Goal: Task Accomplishment & Management: Use online tool/utility

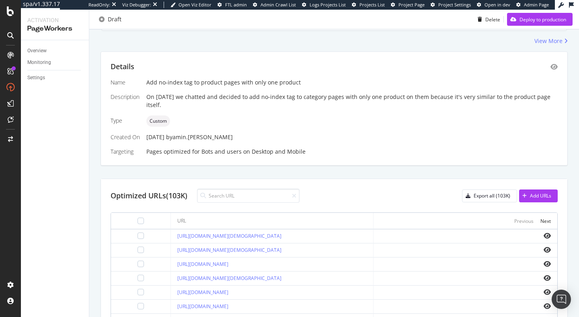
scroll to position [133, 0]
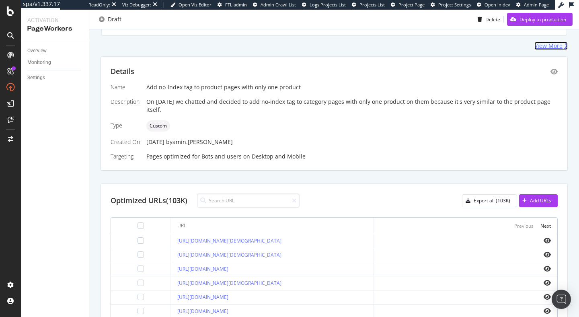
click at [543, 47] on div "View More" at bounding box center [549, 46] width 28 height 8
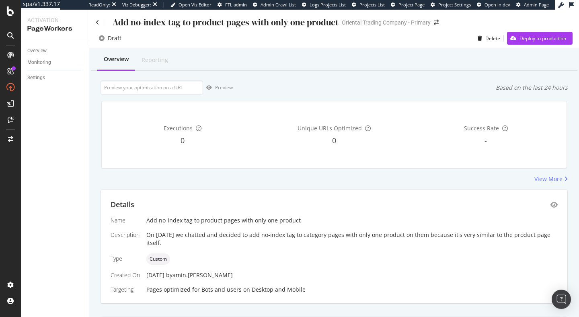
click at [113, 39] on div "Draft" at bounding box center [115, 38] width 14 height 8
click at [97, 22] on icon at bounding box center [98, 23] width 4 height 6
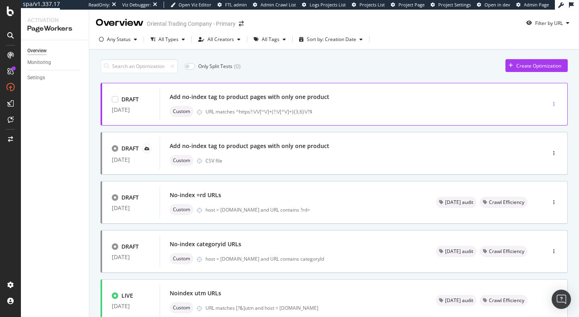
click at [553, 107] on icon "button" at bounding box center [553, 104] width 1 height 5
click at [431, 100] on div "Add no-index tag to product pages with only one product" at bounding box center [341, 96] width 342 height 11
click at [550, 147] on div "button" at bounding box center [554, 153] width 8 height 12
click at [333, 155] on div "Custom CSV file" at bounding box center [341, 160] width 342 height 11
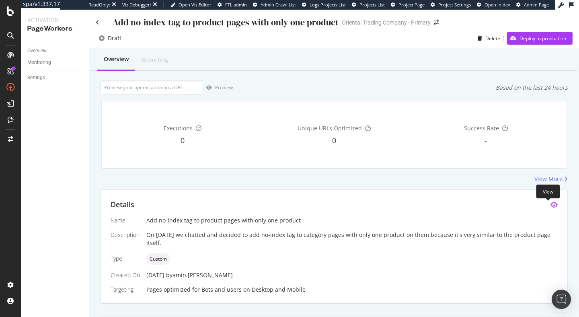
click at [551, 206] on icon "eye" at bounding box center [554, 205] width 7 height 6
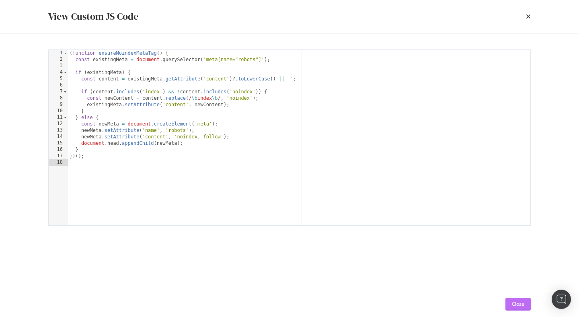
click at [520, 303] on div "Close" at bounding box center [518, 303] width 12 height 7
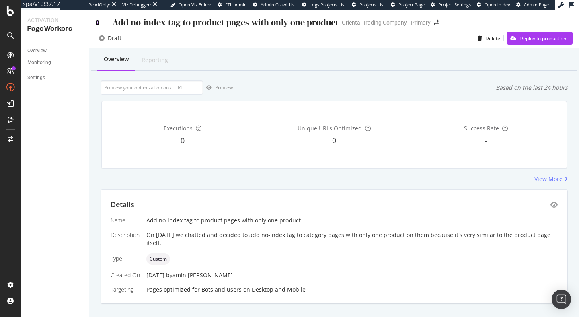
click at [97, 21] on icon at bounding box center [98, 23] width 4 height 6
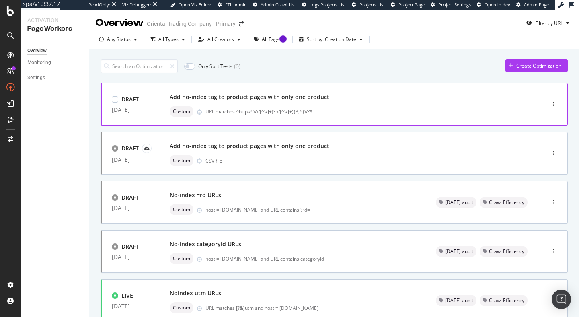
click at [353, 93] on div "Add no-index tag to product pages with only one product" at bounding box center [341, 96] width 342 height 11
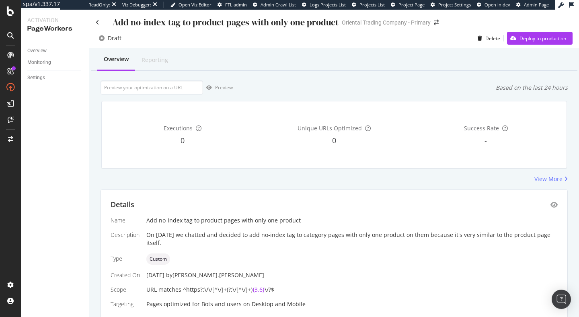
scroll to position [29, 0]
click at [97, 21] on icon at bounding box center [98, 23] width 4 height 6
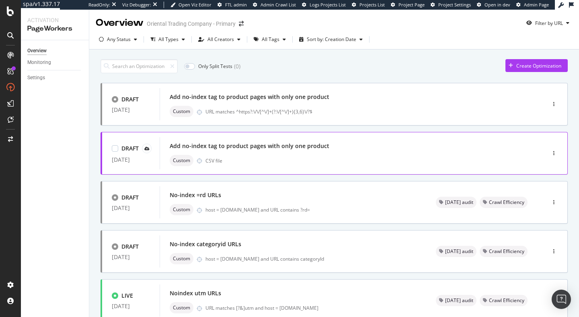
click at [229, 146] on div "Add no-index tag to product pages with only one product" at bounding box center [250, 146] width 160 height 8
